Goal: Find specific page/section: Find specific page/section

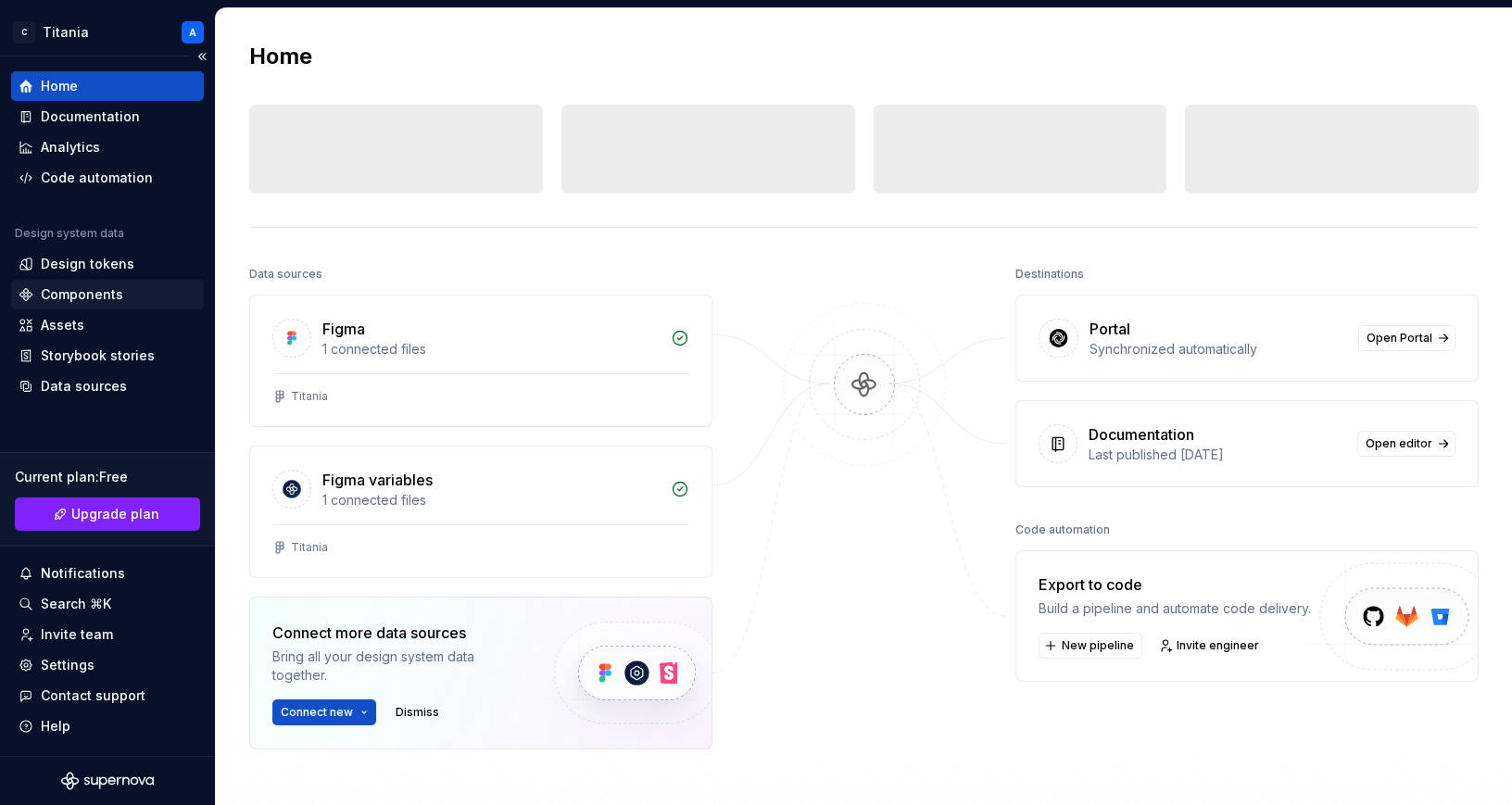
click at [66, 298] on div "Components" at bounding box center [82, 295] width 83 height 19
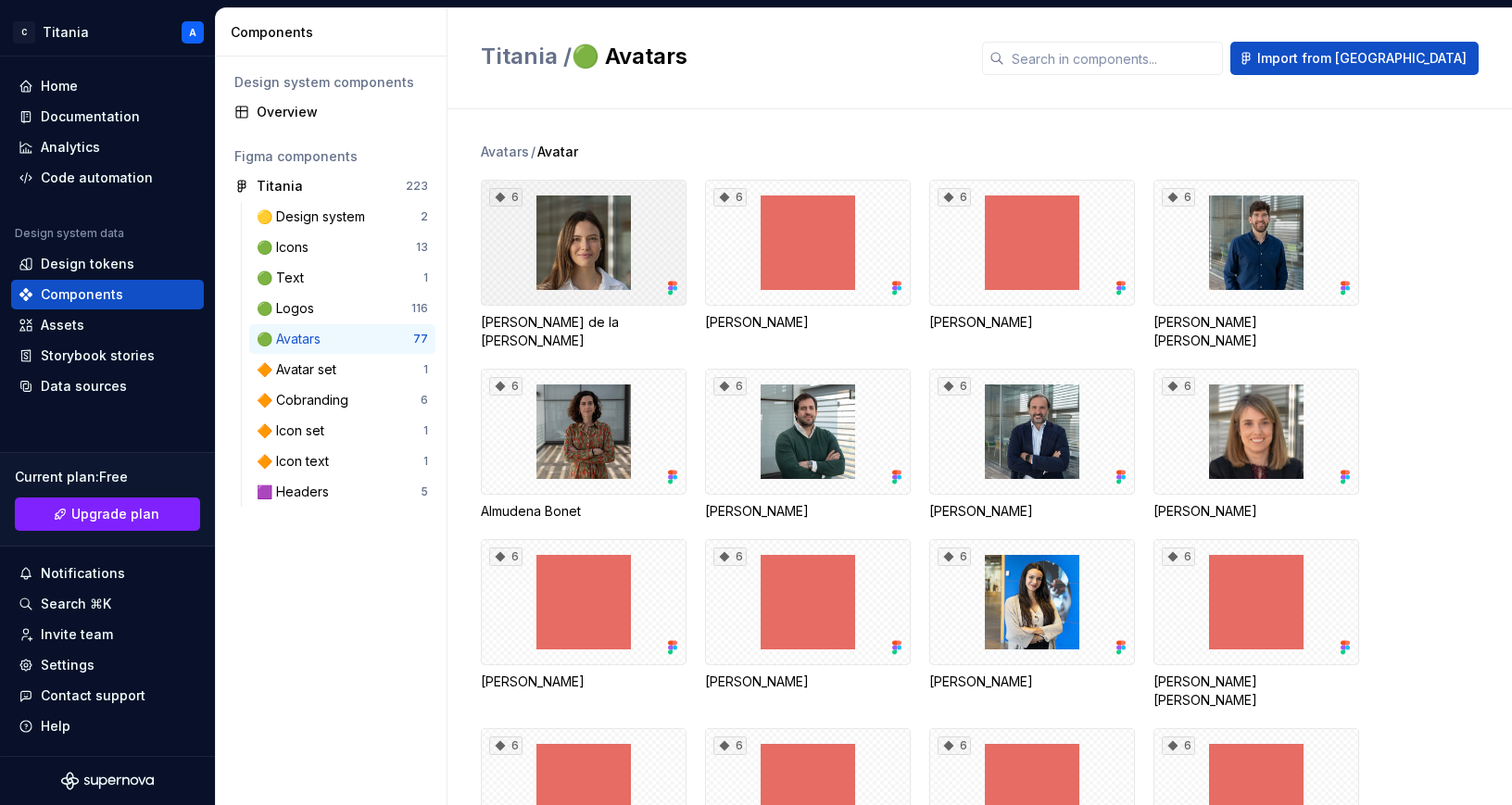
click at [585, 257] on div "6" at bounding box center [583, 243] width 206 height 126
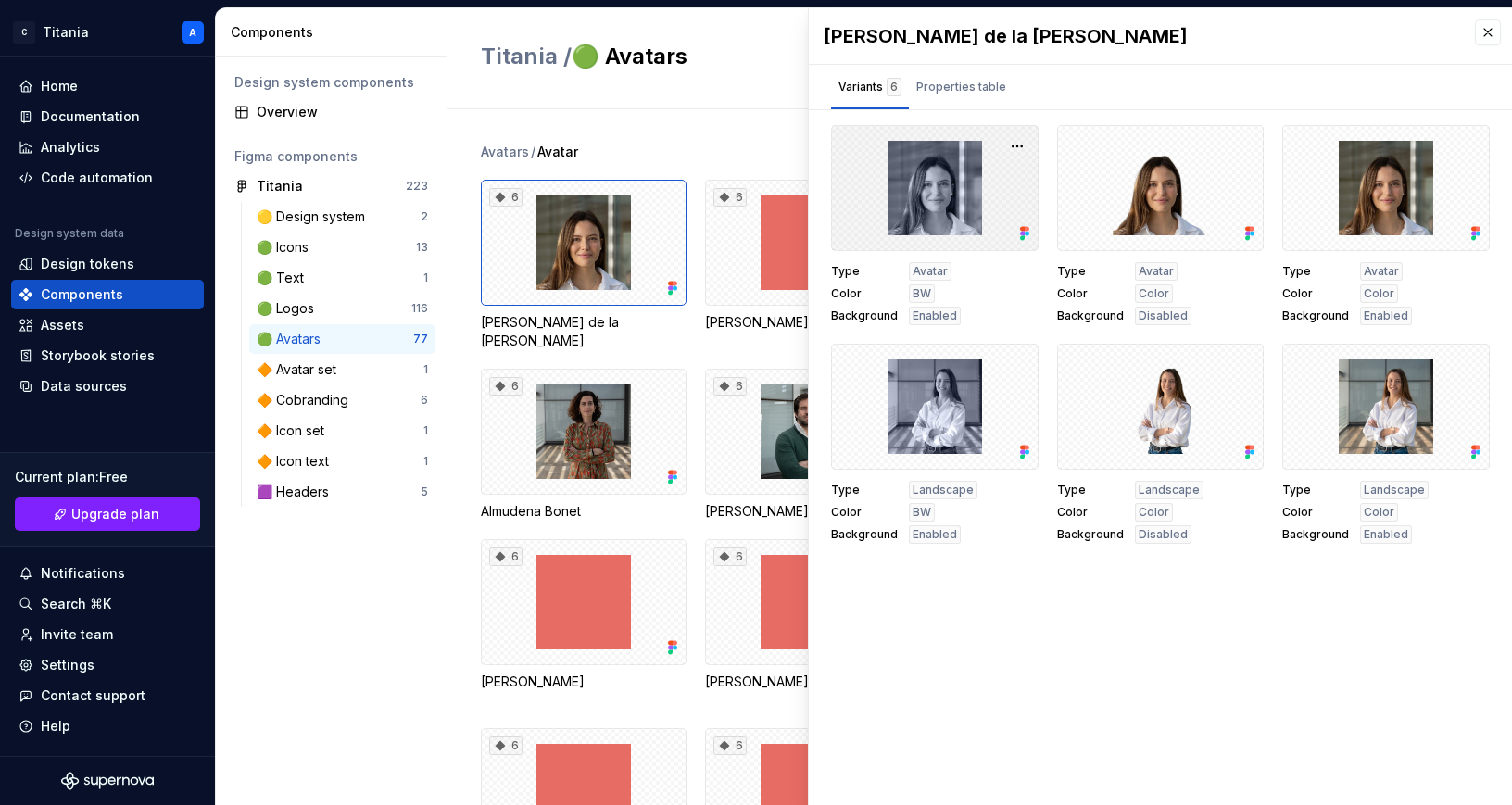
click at [854, 222] on div at bounding box center [935, 188] width 208 height 126
click at [1015, 146] on button "button" at bounding box center [1017, 146] width 26 height 26
drag, startPoint x: 1044, startPoint y: 92, endPoint x: 1031, endPoint y: 87, distance: 13.9
click at [1044, 92] on div "Variants 6 Properties table" at bounding box center [1161, 87] width 704 height 45
click at [979, 90] on div "Properties table" at bounding box center [962, 87] width 90 height 19
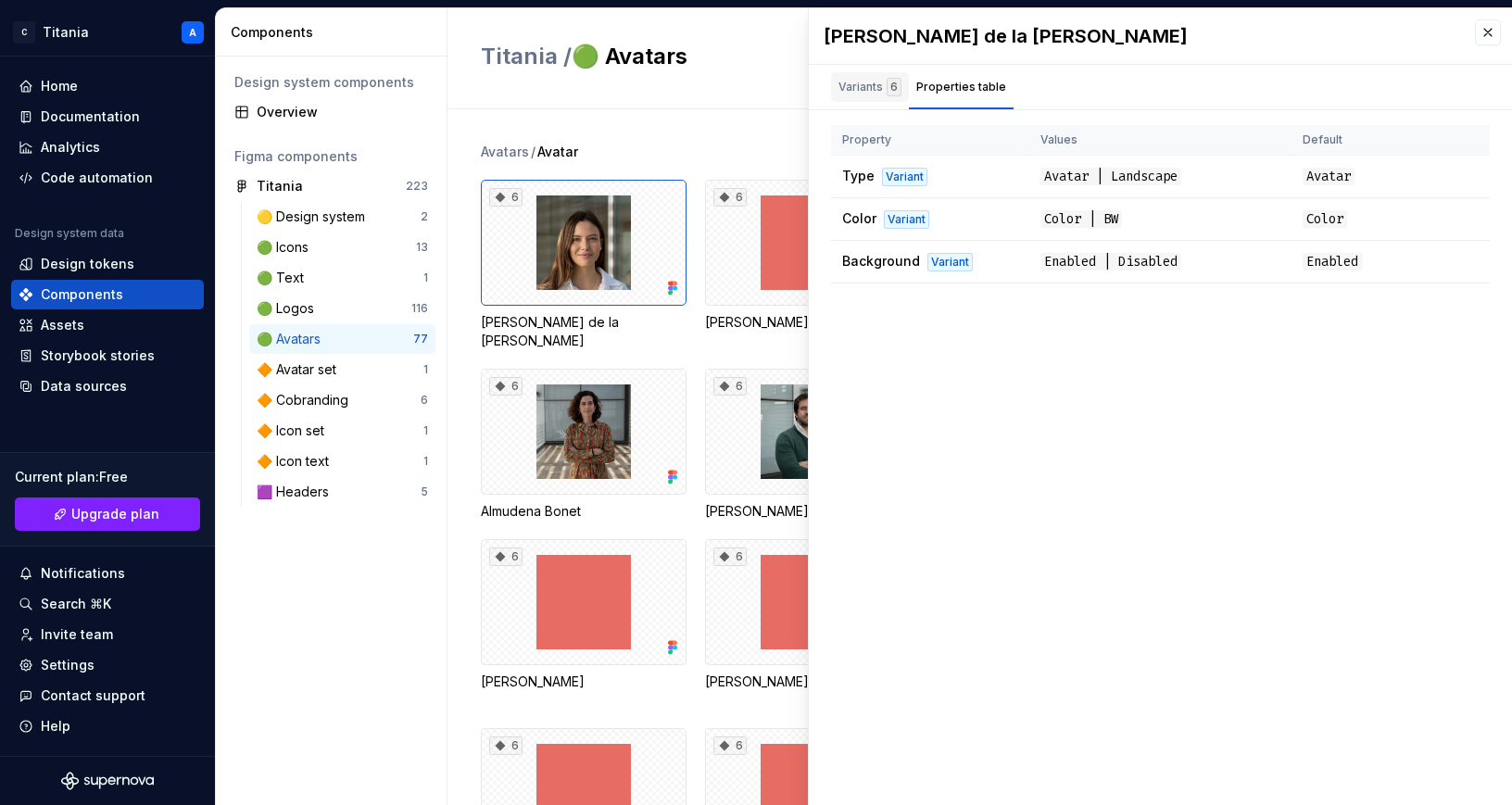
click at [874, 85] on div "Variants 6" at bounding box center [870, 87] width 63 height 19
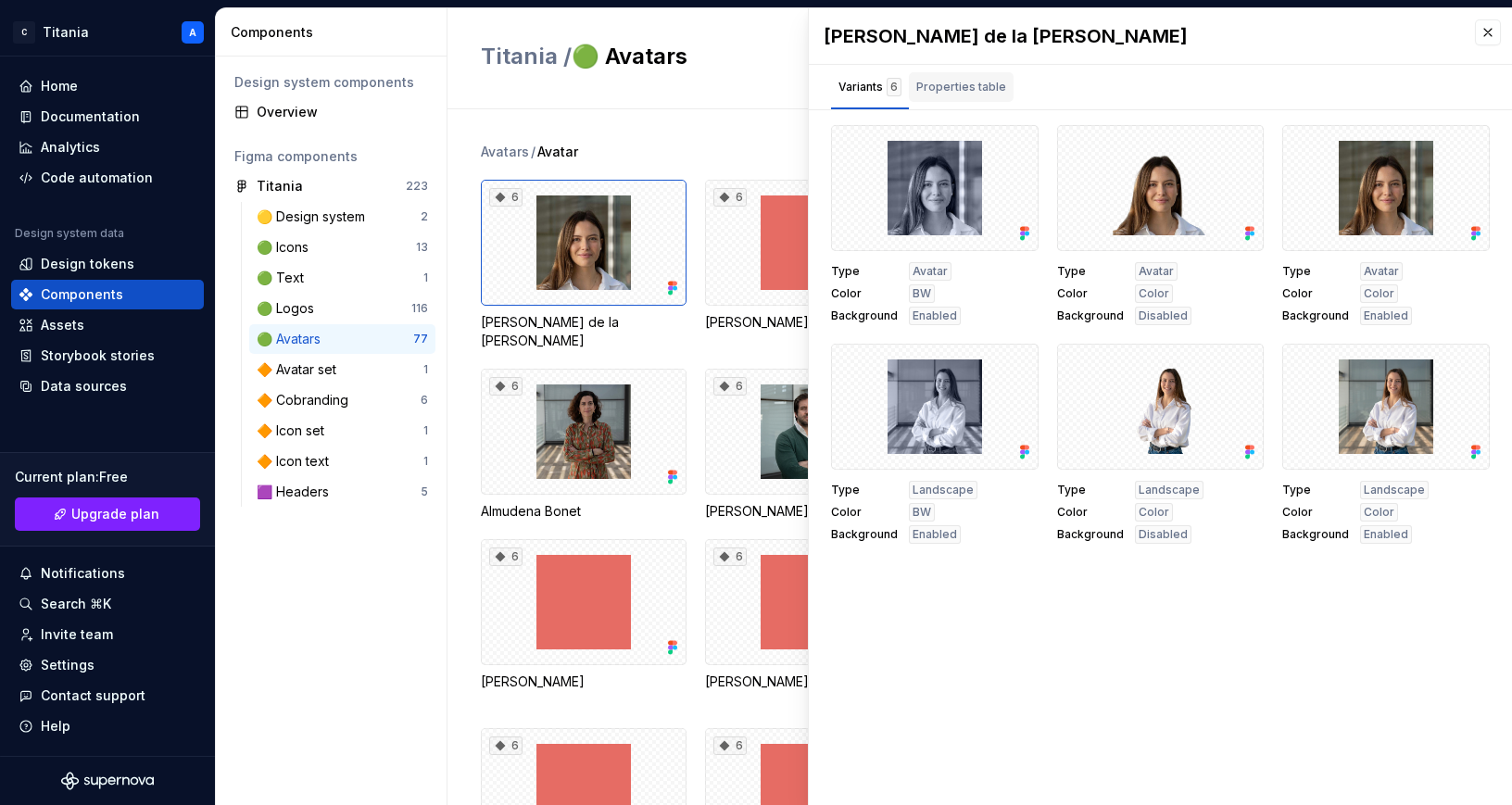
click at [969, 88] on div "Properties table" at bounding box center [962, 87] width 90 height 19
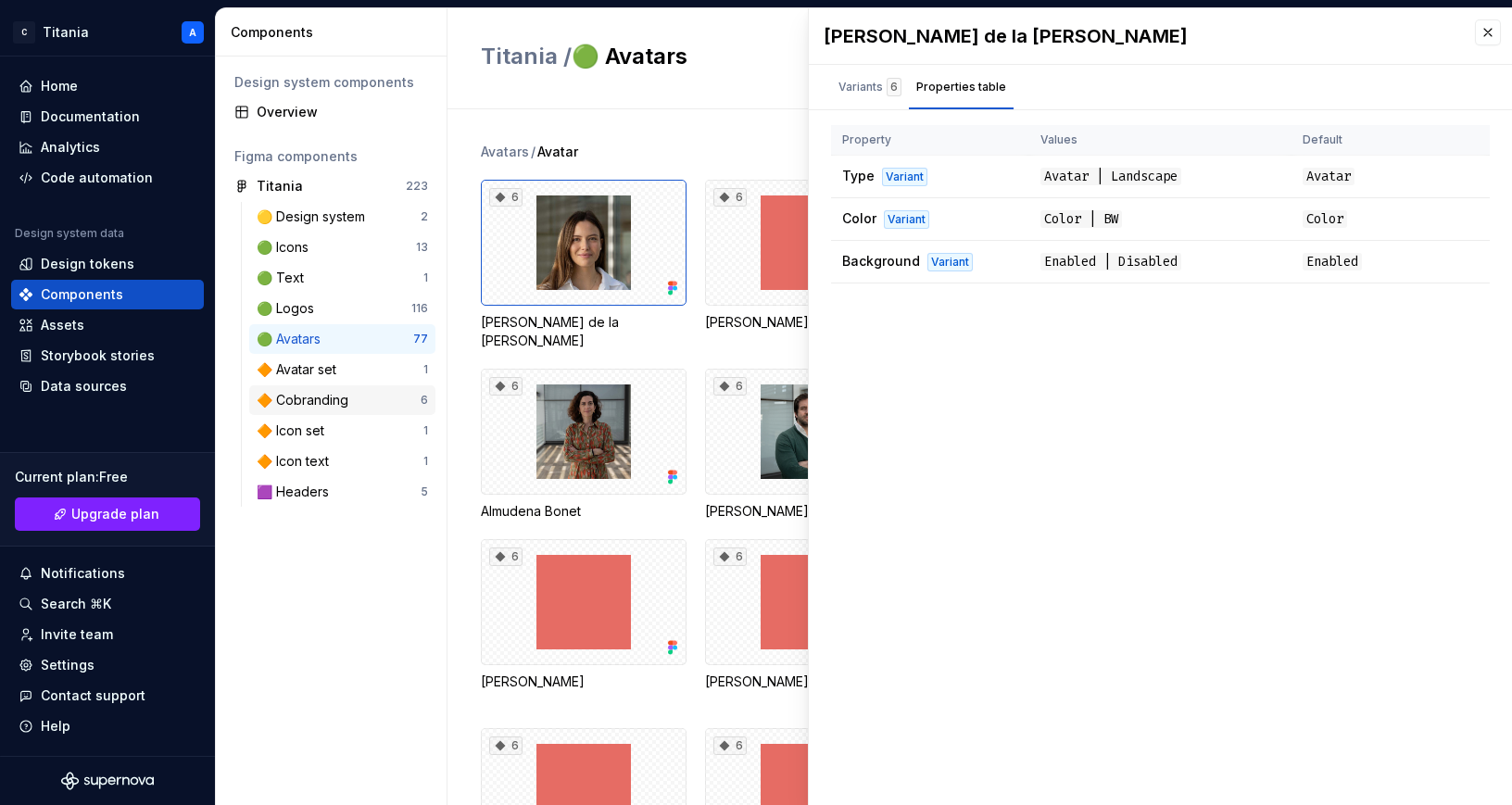
click at [315, 400] on div "🔶 Cobranding" at bounding box center [307, 400] width 100 height 19
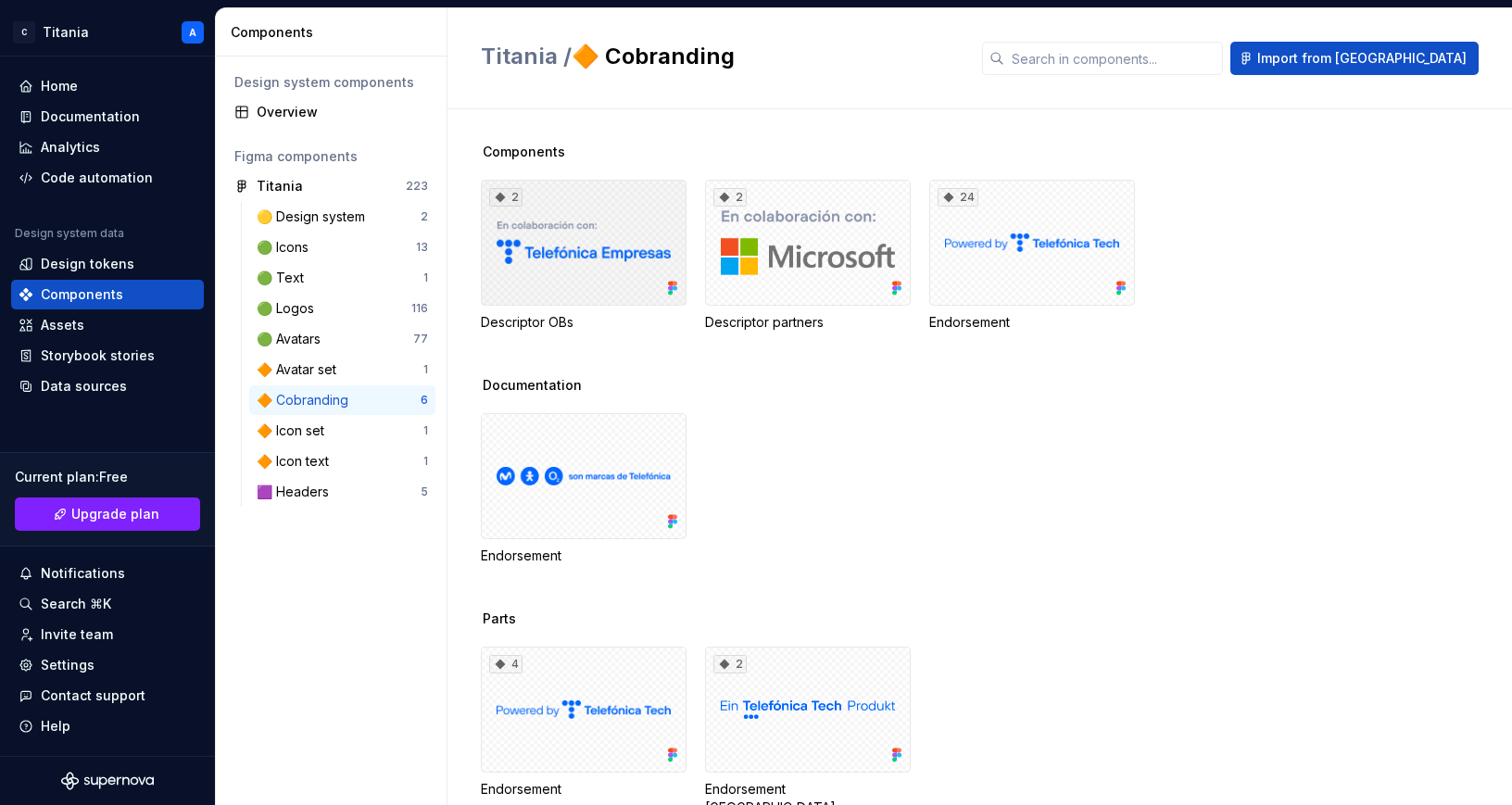
click at [597, 293] on div "2" at bounding box center [583, 243] width 206 height 126
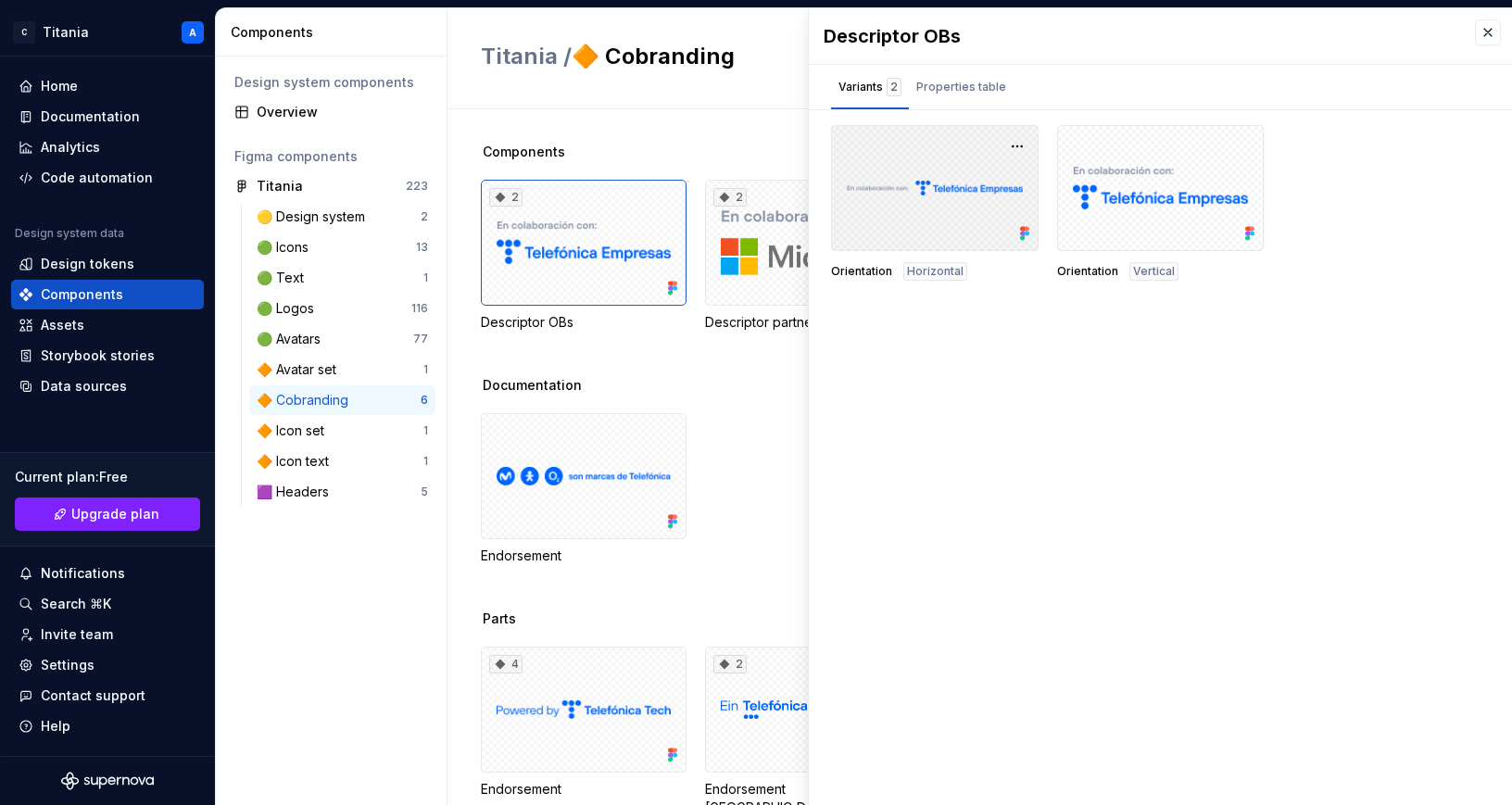
click at [892, 231] on div at bounding box center [935, 188] width 208 height 126
click at [941, 91] on div "Properties table" at bounding box center [962, 87] width 90 height 19
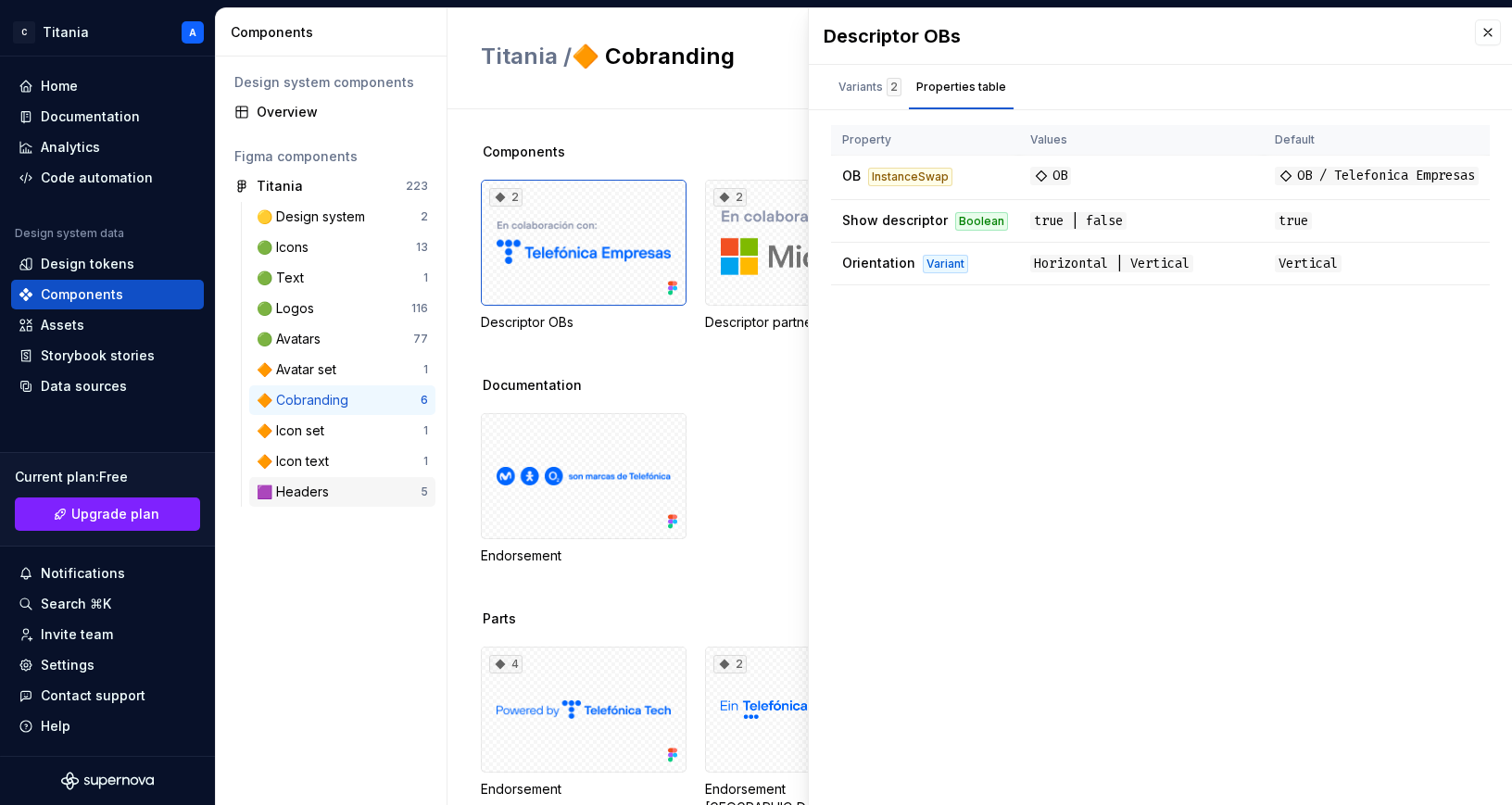
click at [302, 489] on div "🟪 Headers" at bounding box center [297, 492] width 80 height 19
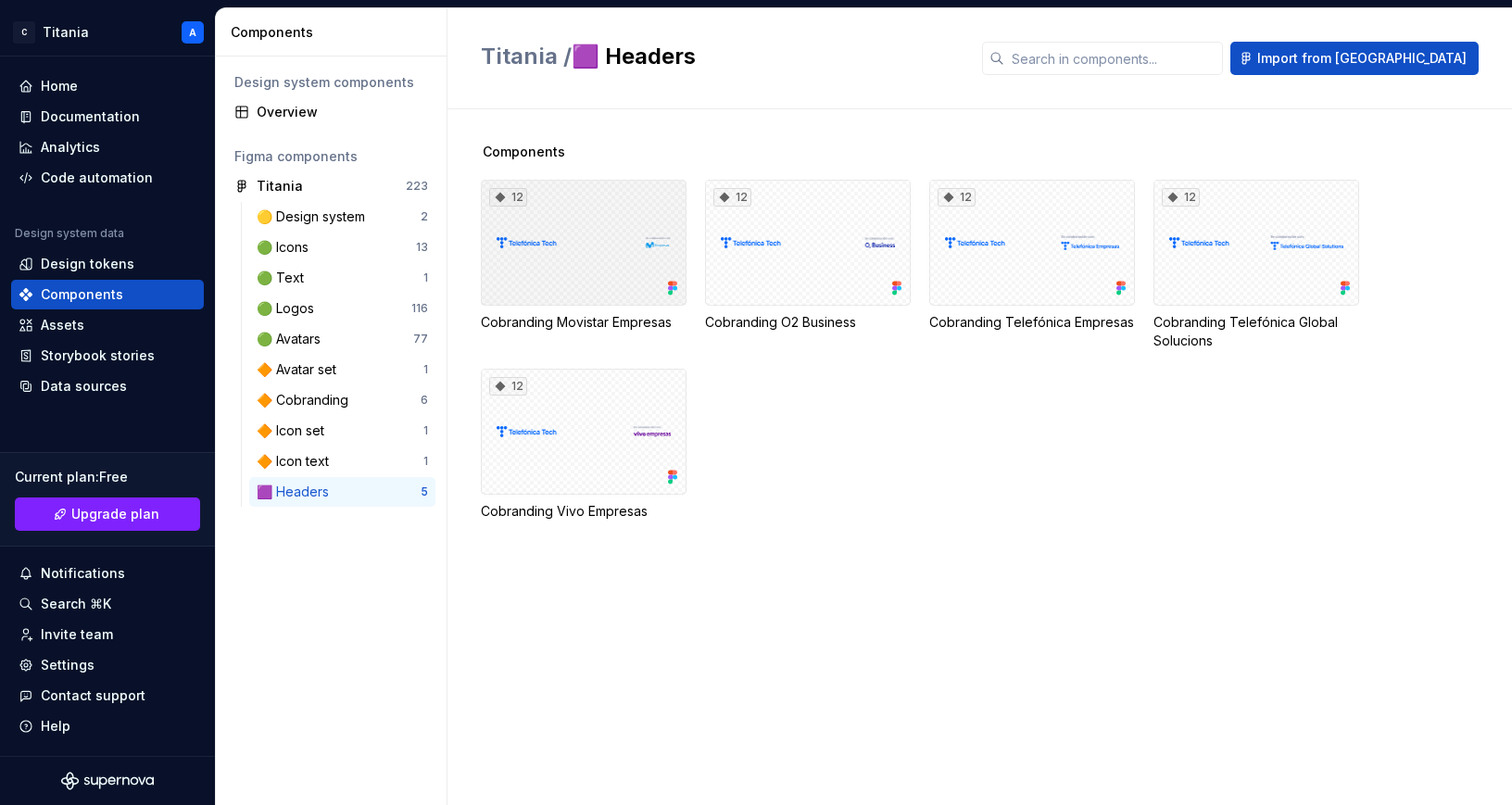
click at [558, 286] on div "12" at bounding box center [583, 243] width 206 height 126
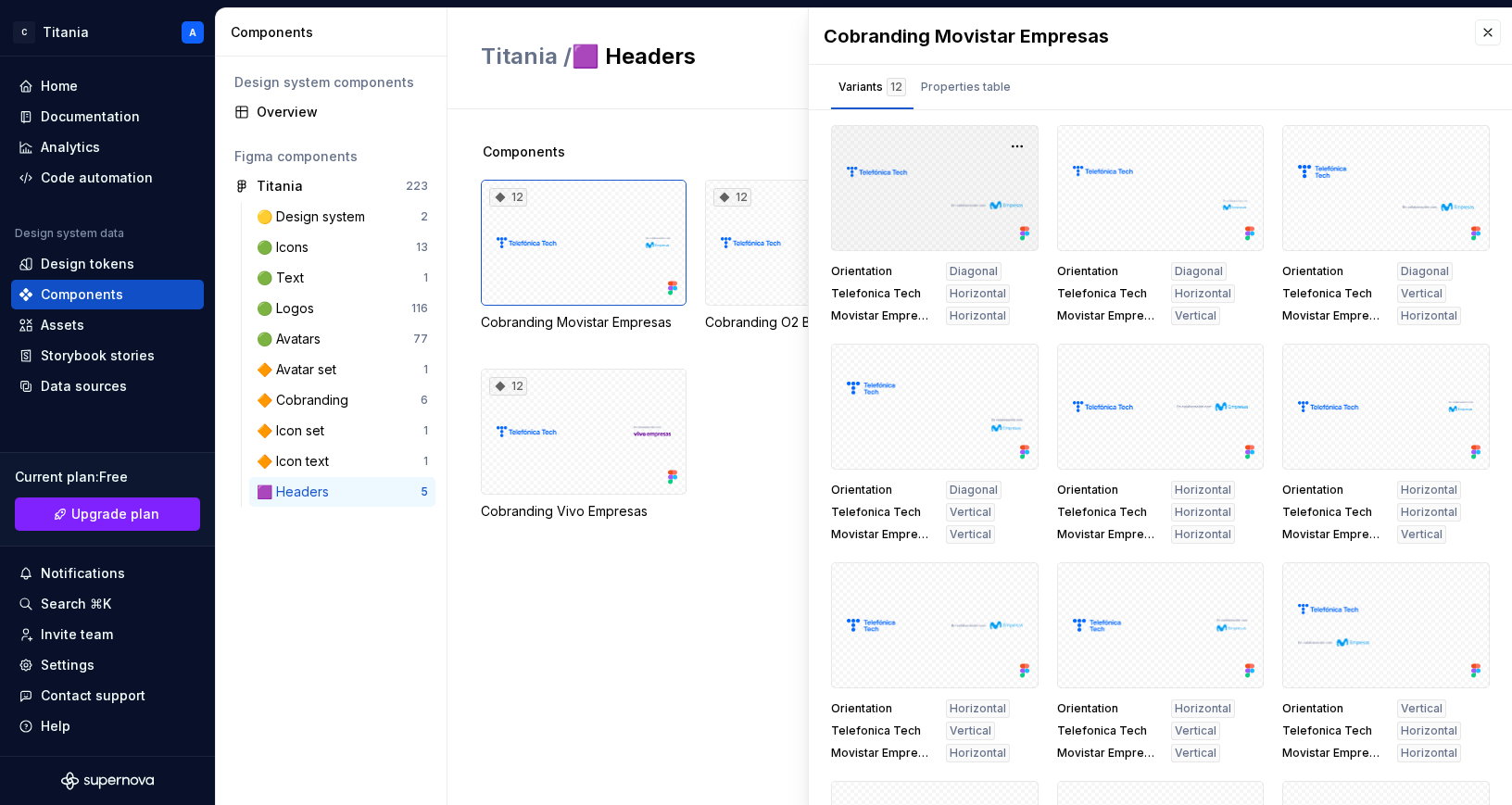
click at [897, 219] on div at bounding box center [935, 188] width 208 height 126
click at [952, 88] on div "Properties table" at bounding box center [966, 87] width 90 height 19
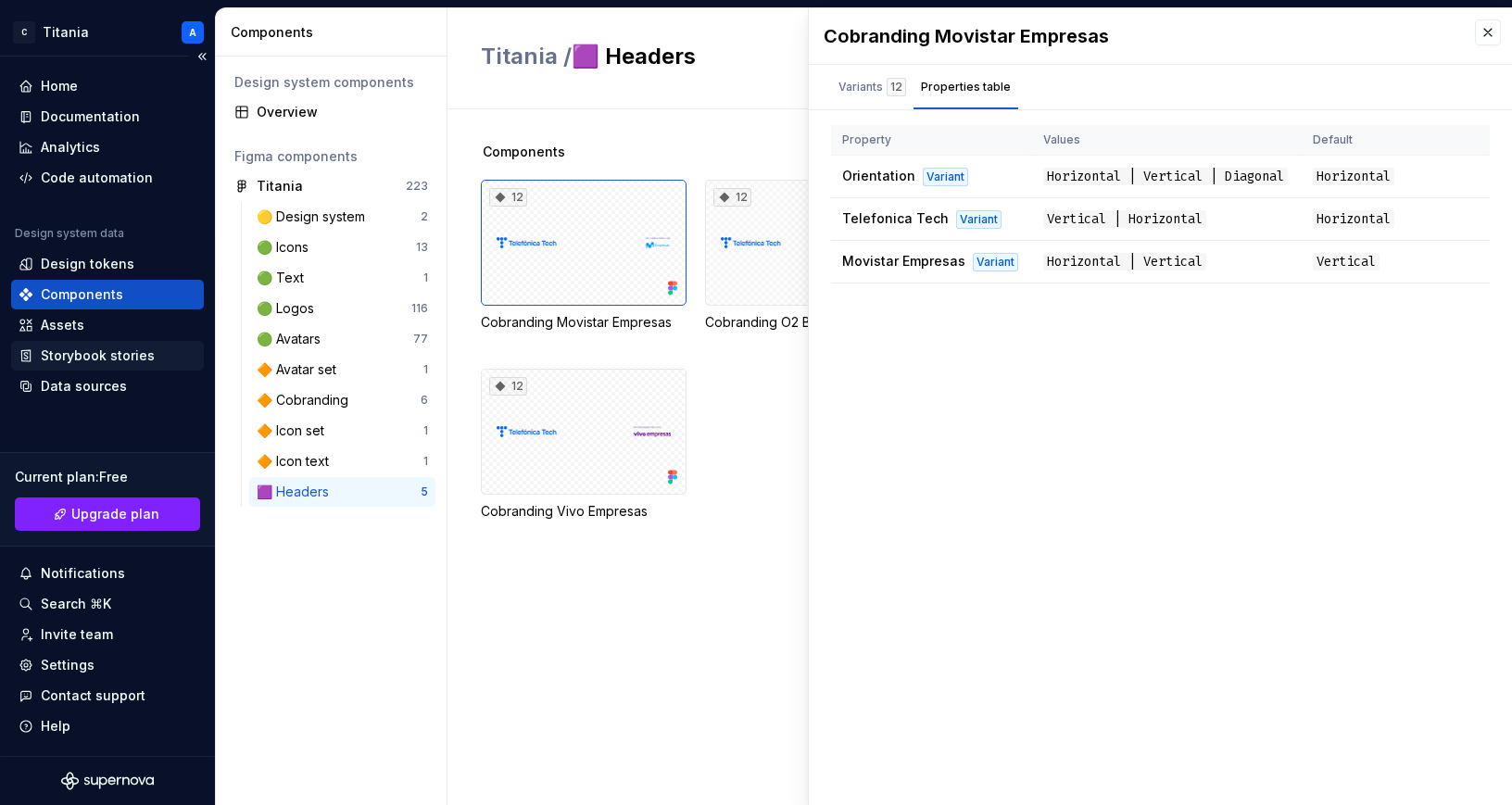
click at [85, 355] on div "Storybook stories" at bounding box center [98, 355] width 114 height 19
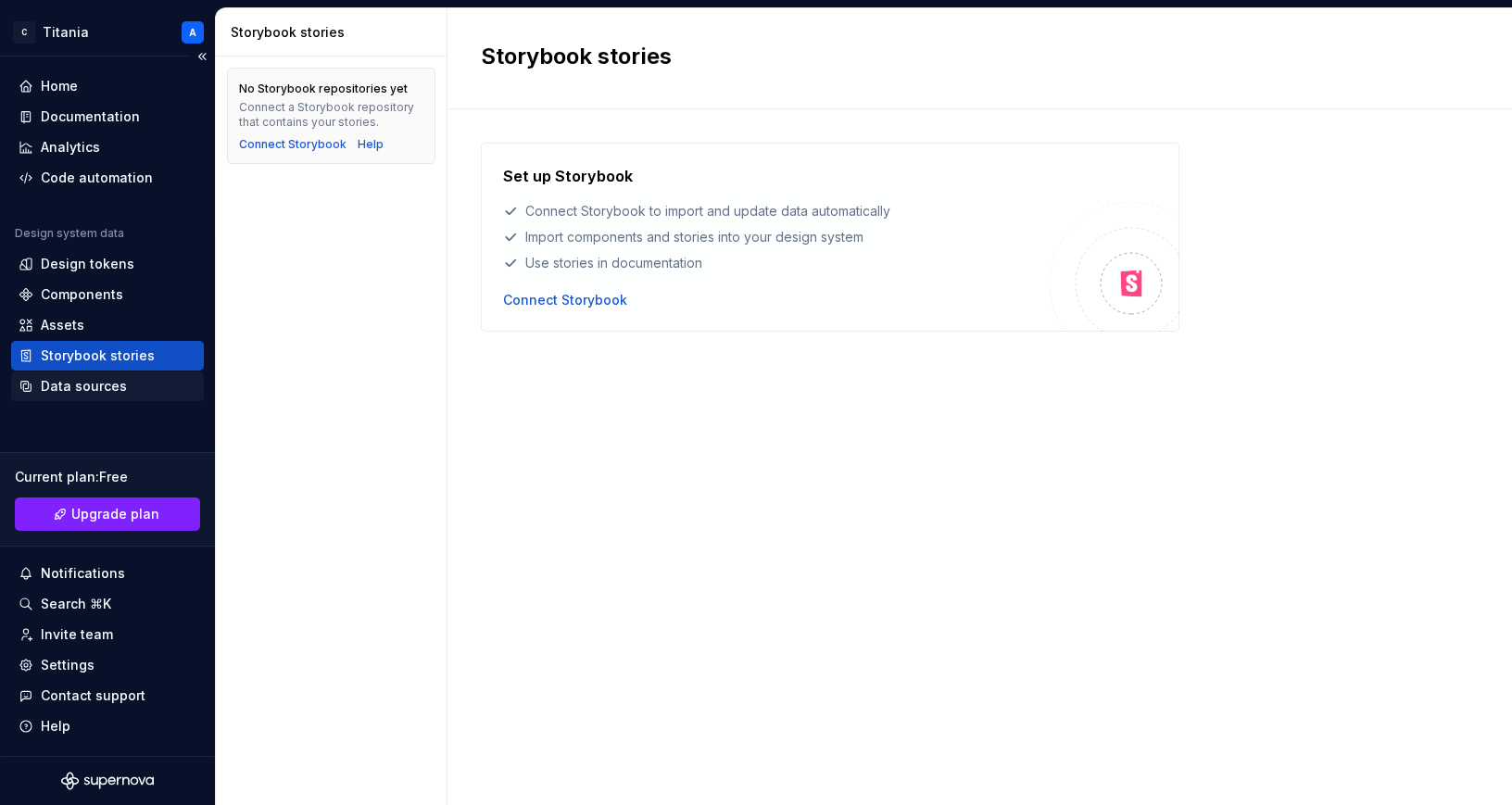
click at [95, 385] on div "Data sources" at bounding box center [84, 386] width 87 height 19
